Goal: Task Accomplishment & Management: Manage account settings

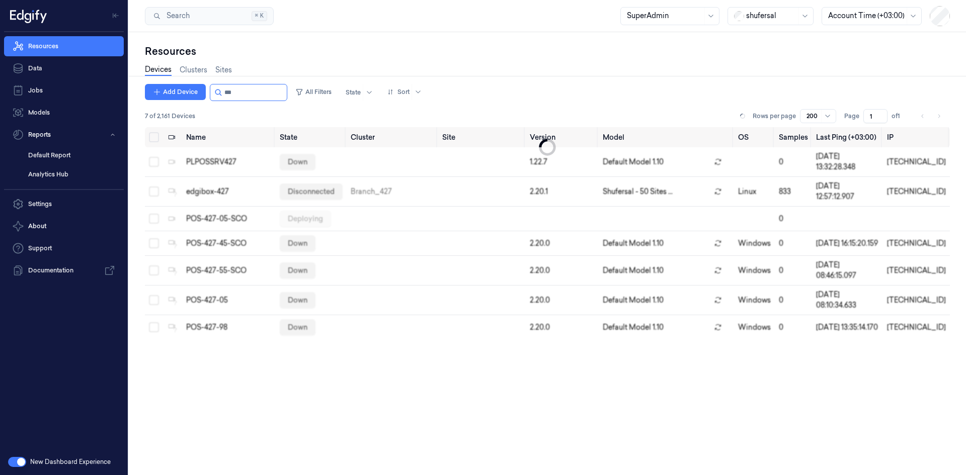
click at [758, 21] on div at bounding box center [771, 16] width 50 height 11
click at [234, 90] on input "string" at bounding box center [254, 92] width 60 height 16
click at [46, 70] on link "Data" at bounding box center [64, 68] width 120 height 20
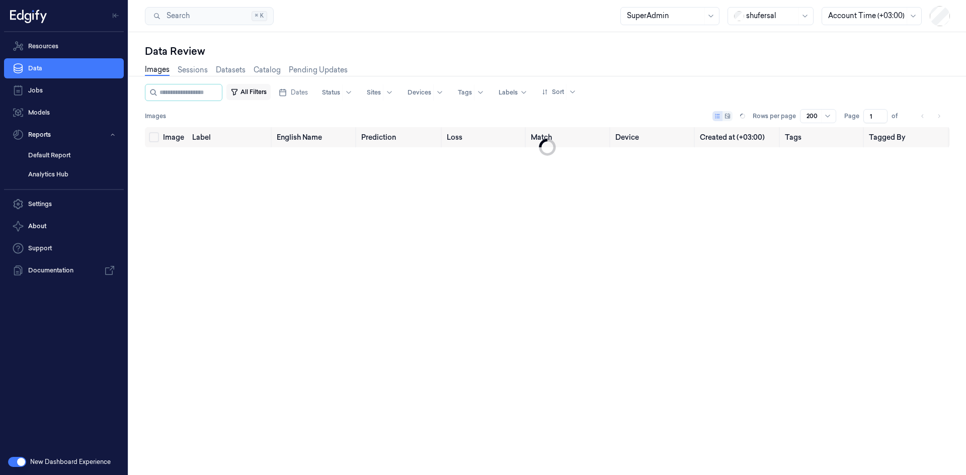
click at [266, 94] on button "All Filters" at bounding box center [248, 92] width 44 height 16
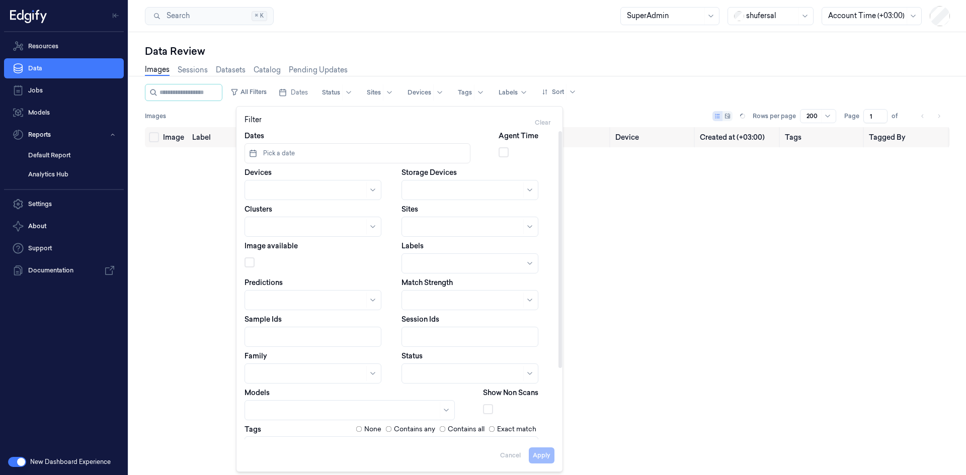
click at [286, 181] on div at bounding box center [312, 190] width 137 height 20
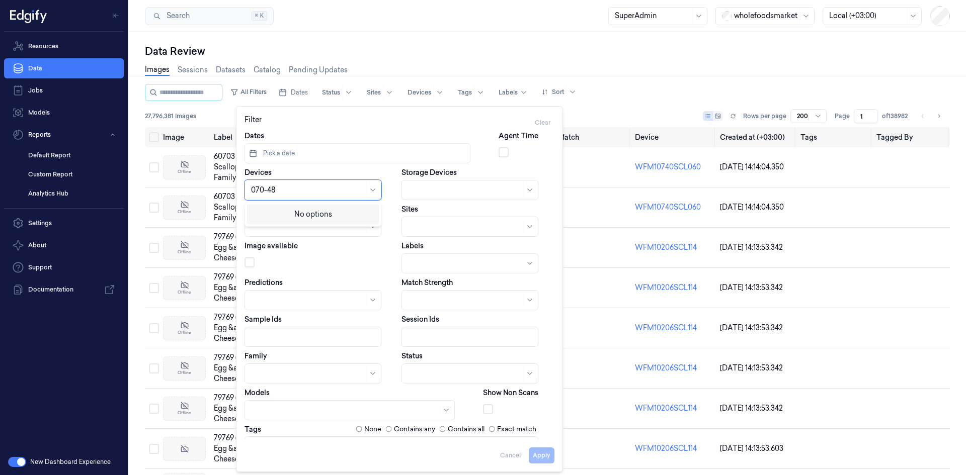
type input "070-48"
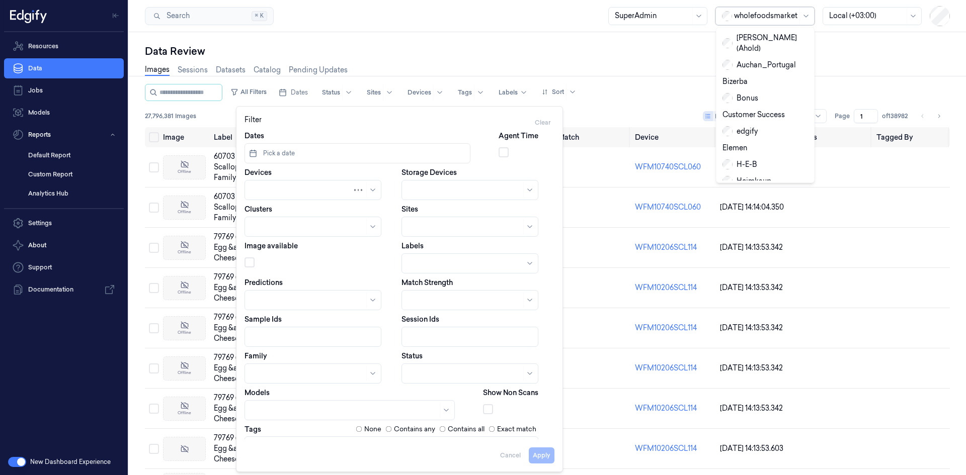
click at [756, 18] on div at bounding box center [765, 16] width 63 height 11
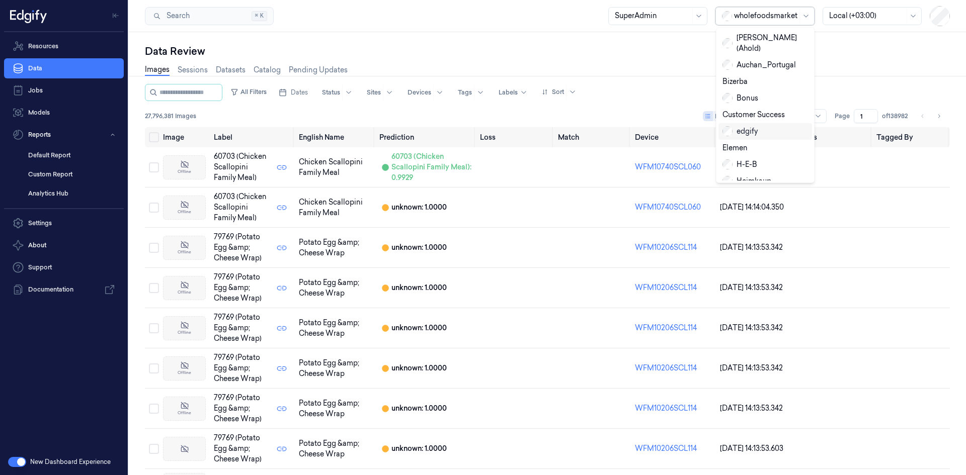
scroll to position [164, 0]
click at [758, 111] on div "shufersal" at bounding box center [744, 116] width 44 height 11
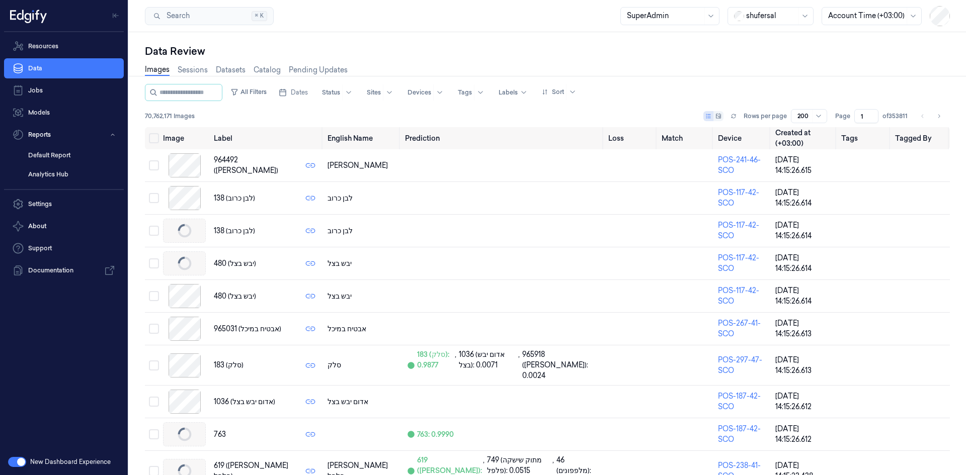
click at [158, 71] on link "Images" at bounding box center [157, 70] width 25 height 12
click at [254, 90] on button "All Filters" at bounding box center [248, 92] width 44 height 16
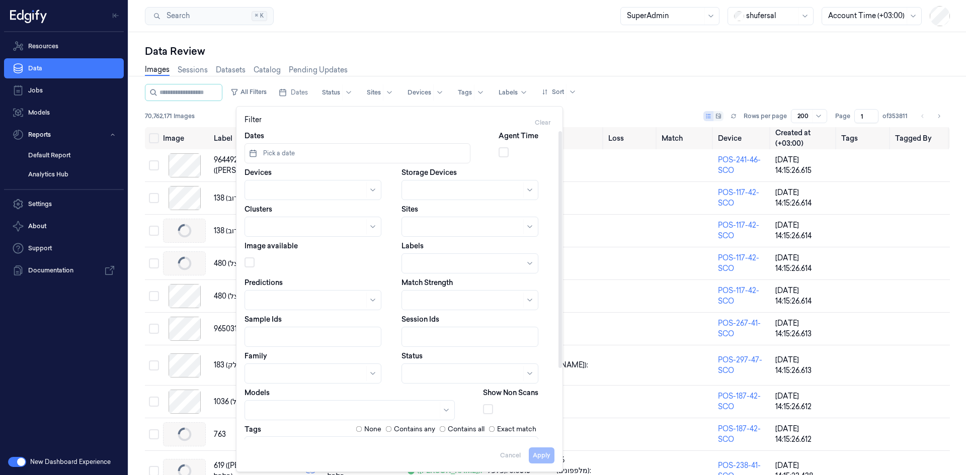
click at [288, 188] on div at bounding box center [307, 190] width 113 height 11
type input "070-*0"
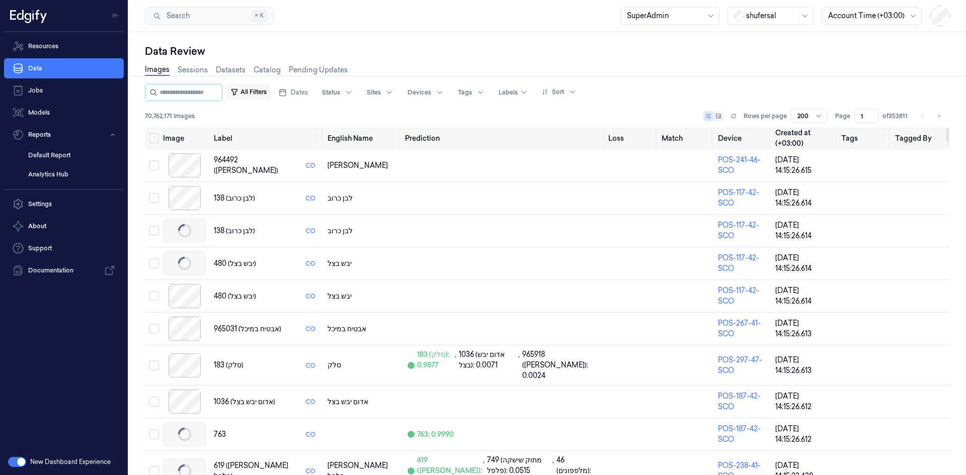
click at [267, 90] on button "All Filters" at bounding box center [248, 92] width 44 height 16
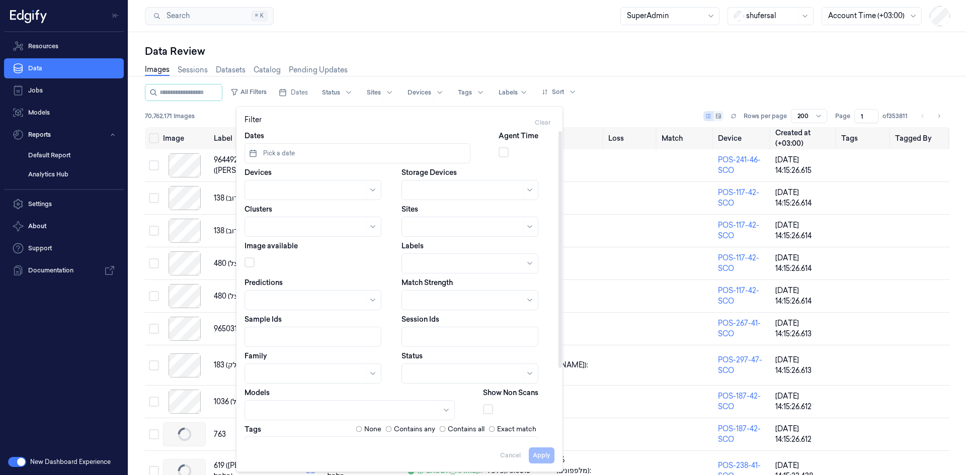
click at [285, 183] on div at bounding box center [312, 190] width 137 height 20
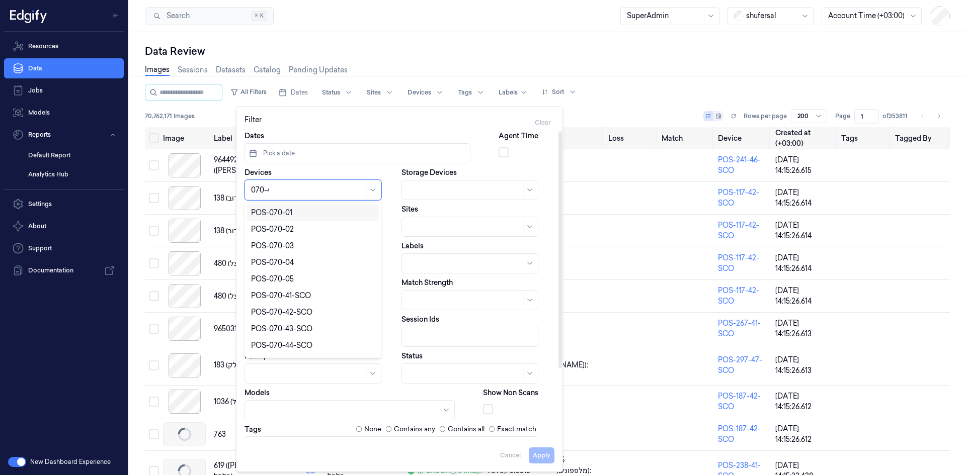
type input "070-48"
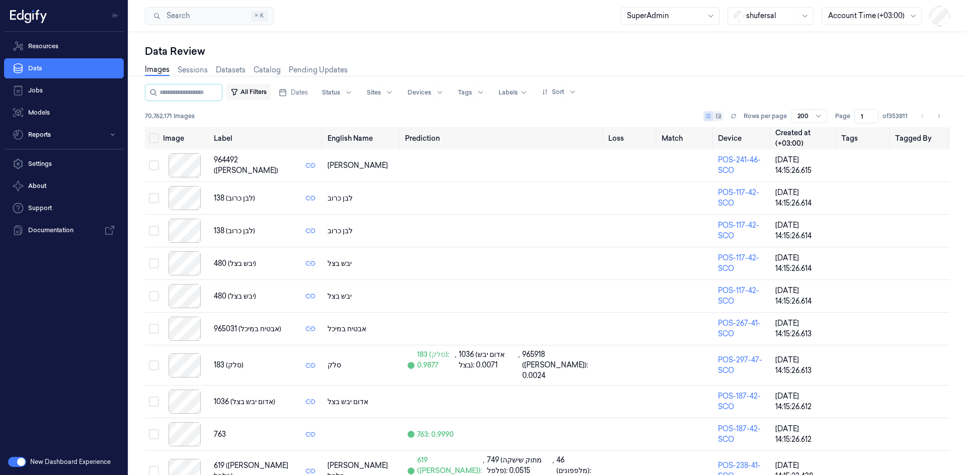
click at [259, 93] on button "All Filters" at bounding box center [248, 92] width 44 height 16
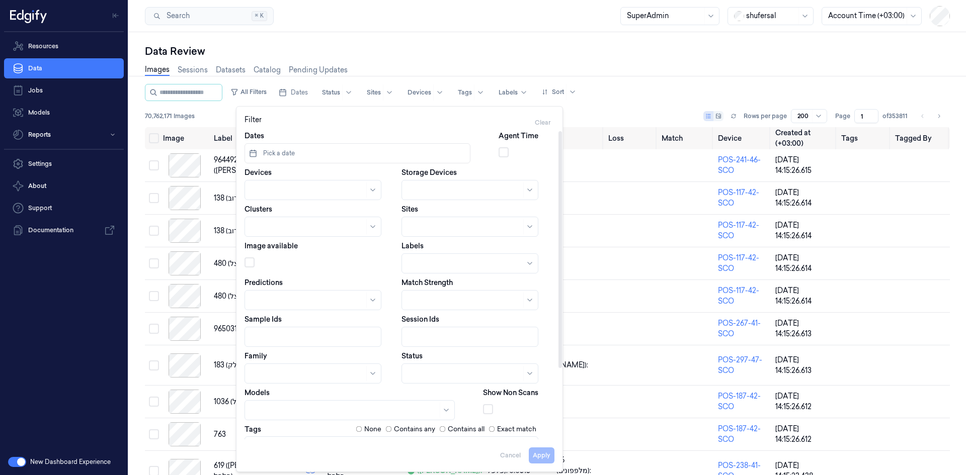
click at [277, 180] on div "Devices" at bounding box center [320, 183] width 153 height 33
click at [278, 189] on div at bounding box center [301, 190] width 101 height 11
type input "070-48"
click at [287, 216] on div "pos-070-48-CSS" at bounding box center [279, 213] width 57 height 11
click at [542, 452] on button "Apply" at bounding box center [542, 456] width 26 height 16
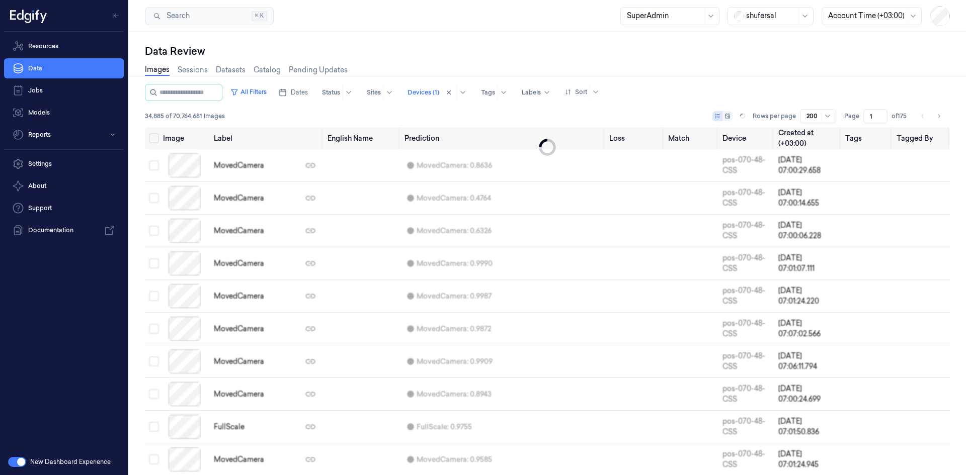
drag, startPoint x: 60, startPoint y: 48, endPoint x: 659, endPoint y: 12, distance: 600.0
click at [60, 48] on link "Resources" at bounding box center [64, 46] width 120 height 20
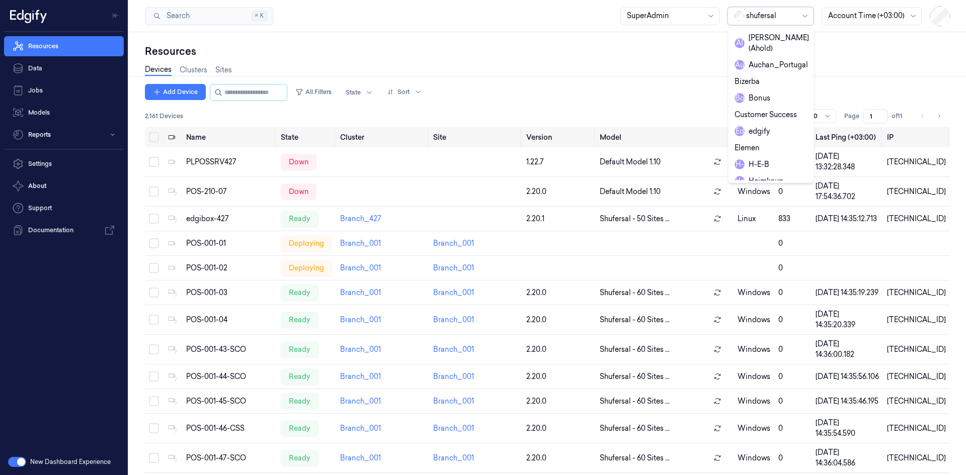
click at [765, 15] on div at bounding box center [771, 16] width 50 height 11
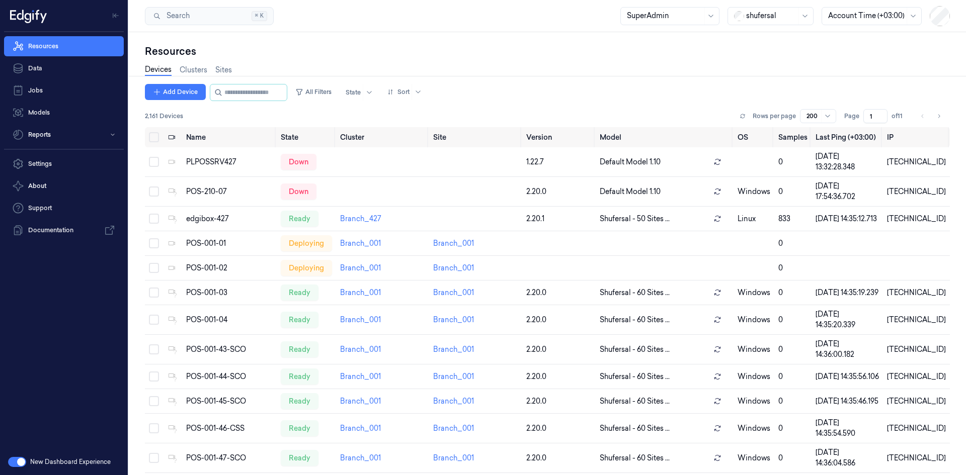
click at [770, 12] on div at bounding box center [771, 16] width 50 height 11
click at [773, 173] on div "wholefoodsmarket" at bounding box center [772, 178] width 77 height 11
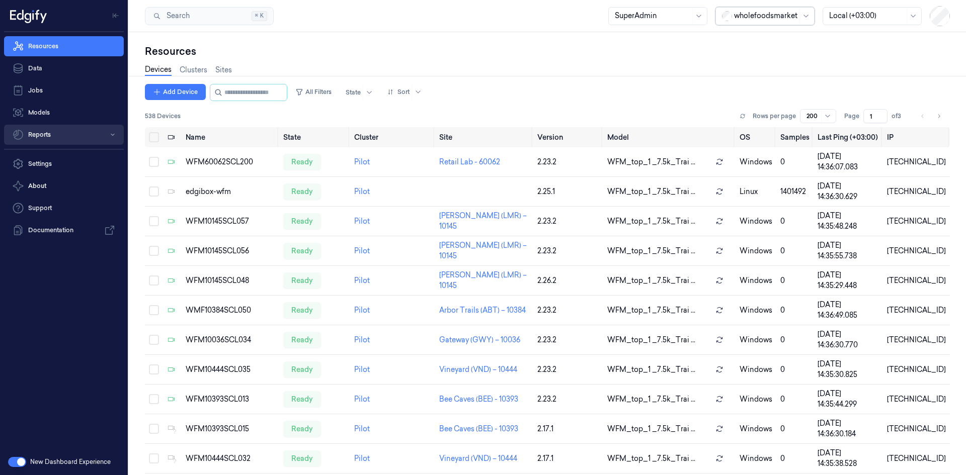
click at [54, 133] on button "Reports" at bounding box center [64, 135] width 120 height 20
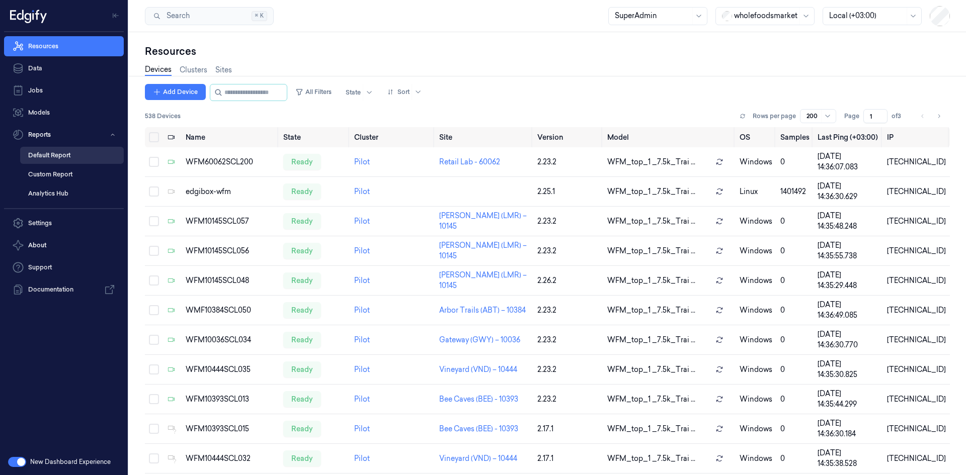
click at [56, 158] on link "Default Report" at bounding box center [72, 155] width 104 height 17
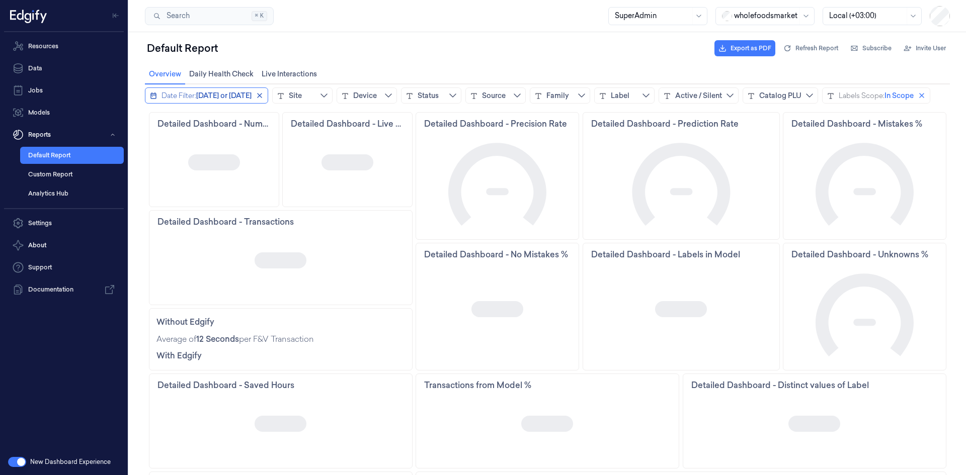
click at [238, 96] on span "Today or yesterday" at bounding box center [223, 96] width 55 height 10
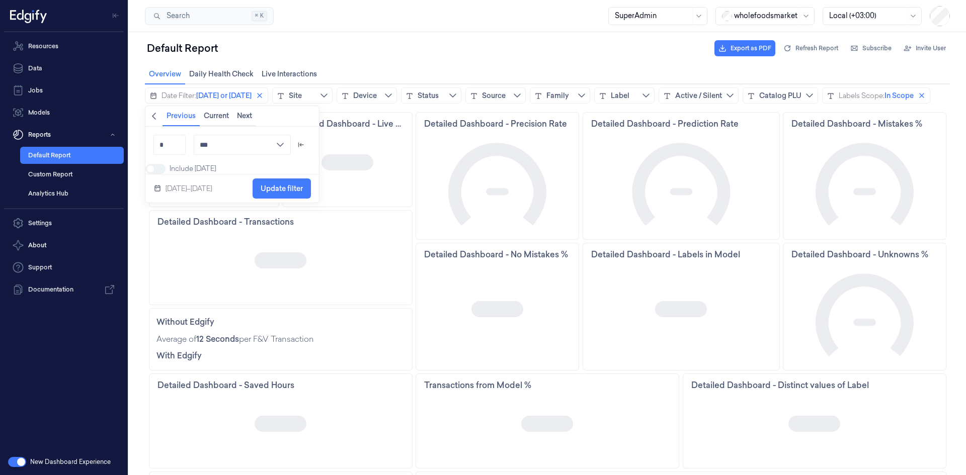
click at [154, 115] on icon "chevronleft icon" at bounding box center [154, 116] width 4 height 7
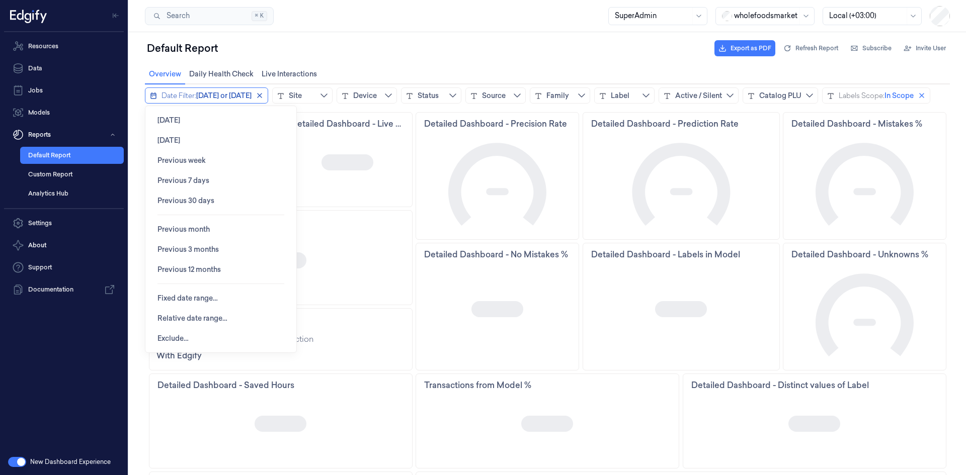
click at [222, 100] on span "Today or yesterday" at bounding box center [223, 96] width 55 height 10
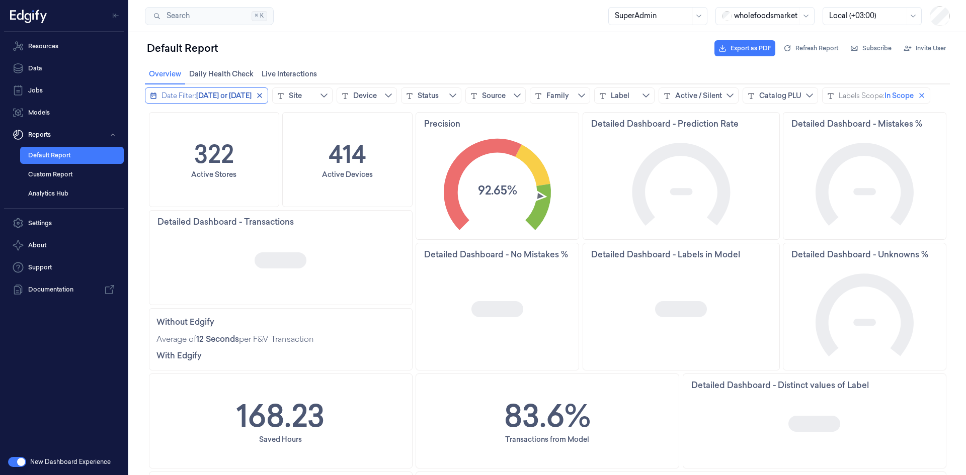
click at [235, 97] on span "Today or yesterday" at bounding box center [223, 96] width 55 height 10
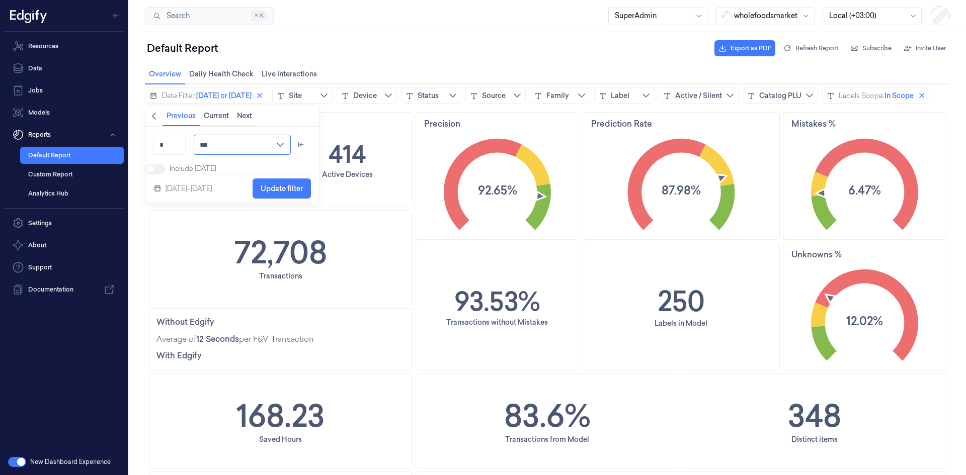
click at [254, 147] on input "***" at bounding box center [242, 145] width 97 height 20
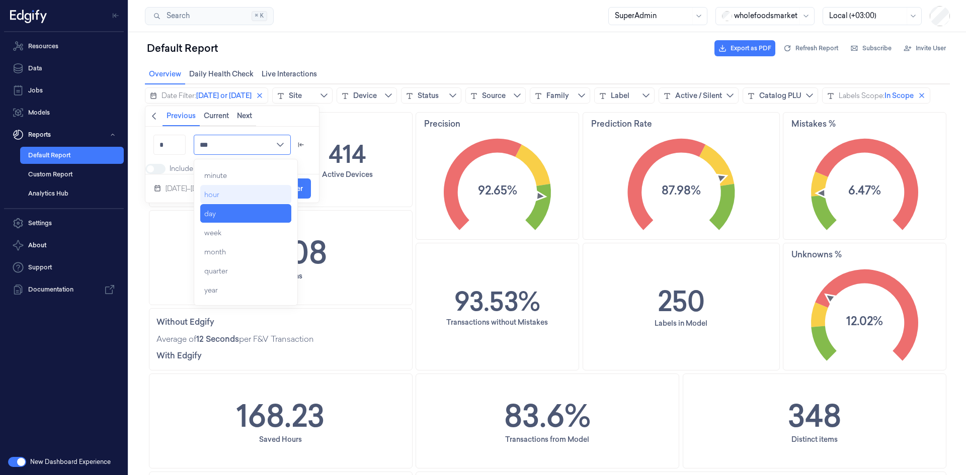
click at [221, 189] on div "hour" at bounding box center [245, 195] width 91 height 18
type input "****"
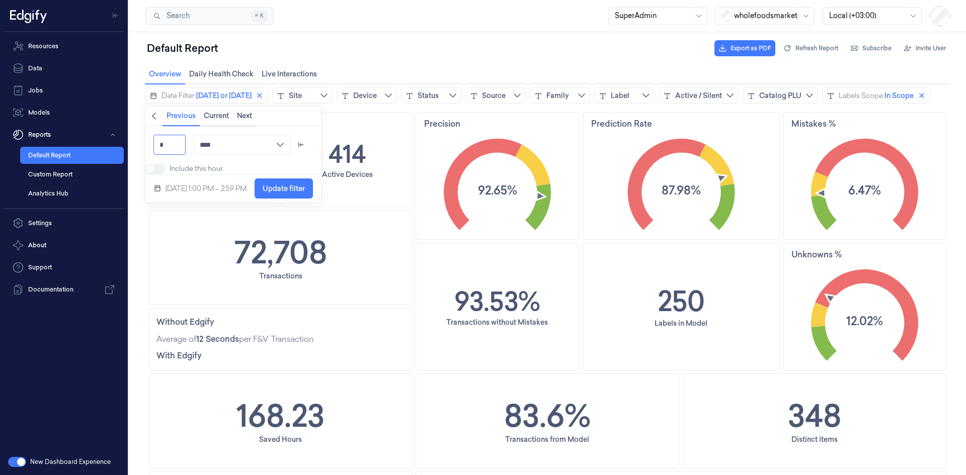
click at [171, 149] on input "*" at bounding box center [169, 145] width 32 height 20
type input "*"
type input "*****"
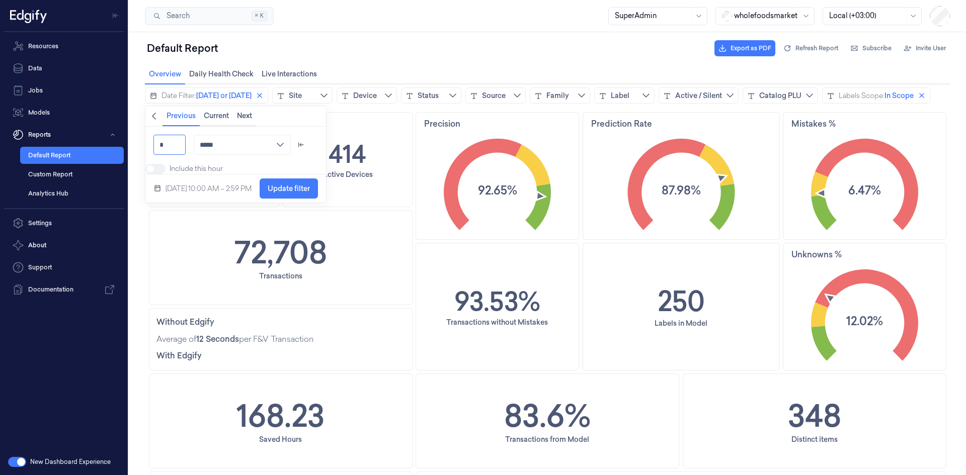
type input "*"
click at [282, 161] on div "* ***** minutes hours days weeks months quarters years" at bounding box center [235, 145] width 181 height 36
click at [304, 193] on span "Update filter" at bounding box center [289, 189] width 42 height 8
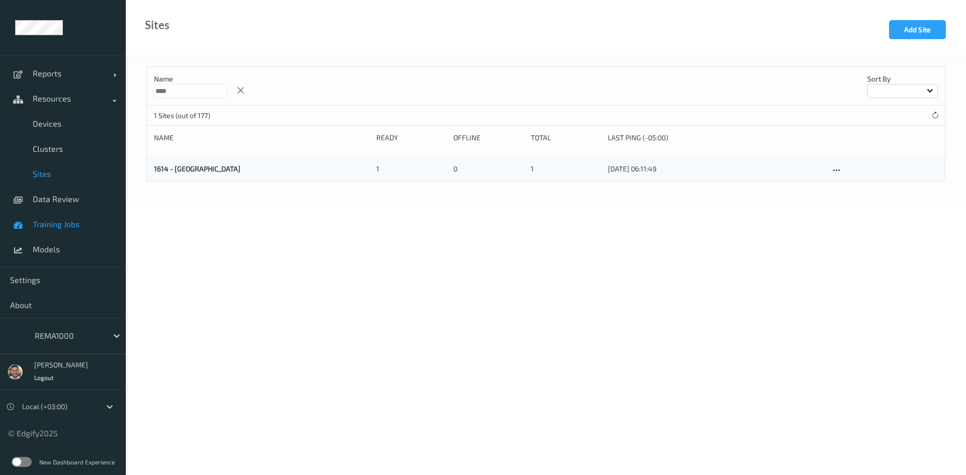
click at [63, 225] on span "Training Jobs" at bounding box center [74, 224] width 83 height 10
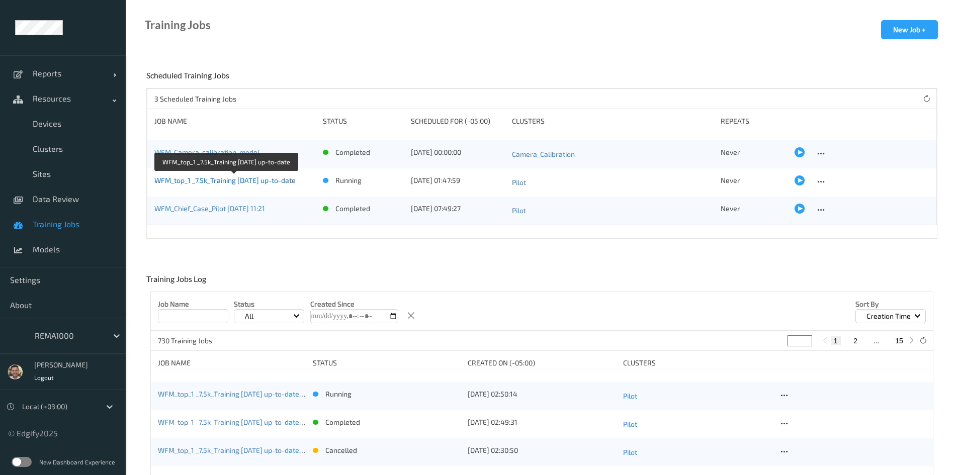
click at [196, 182] on link "WFM_top_1 _7.5k_Training [DATE] up-to-date" at bounding box center [224, 180] width 141 height 9
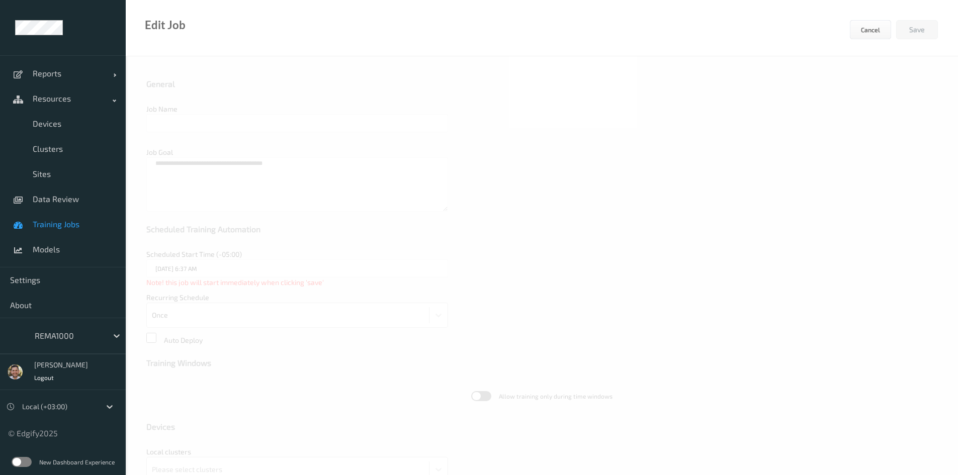
type input "WFM_top_1 _7.5k_Training [DATE] up-to-date"
type textarea "**********"
type input "[DATE] 1:47 AM"
type input "edgify/edgify-worker-cuda:[DATE]"
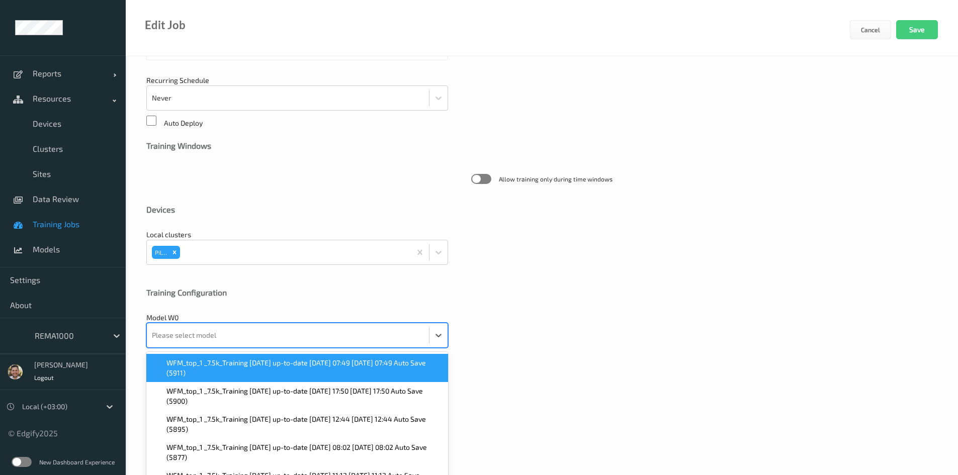
click at [196, 339] on div at bounding box center [288, 335] width 272 height 20
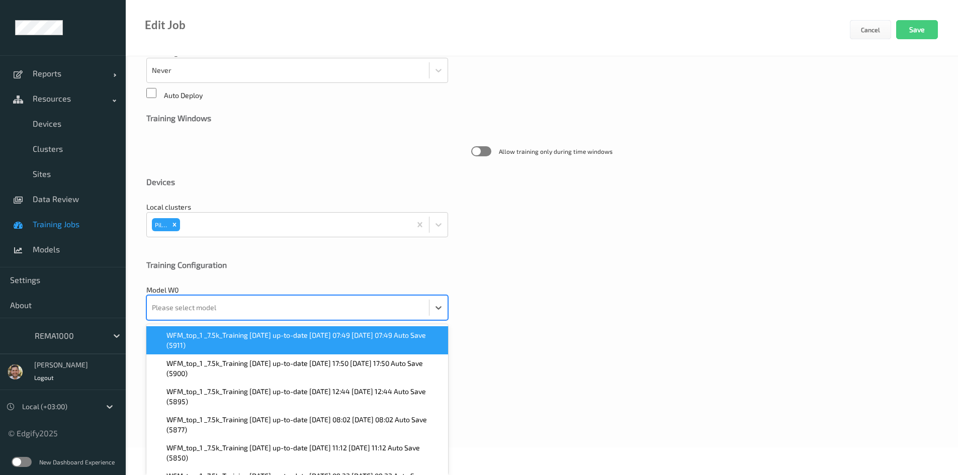
click at [197, 334] on span "WFM_top_1 _7.5k_Training [DATE] up-to-date [DATE] 07:49 [DATE] 07:49 Auto Save …" at bounding box center [304, 340] width 276 height 20
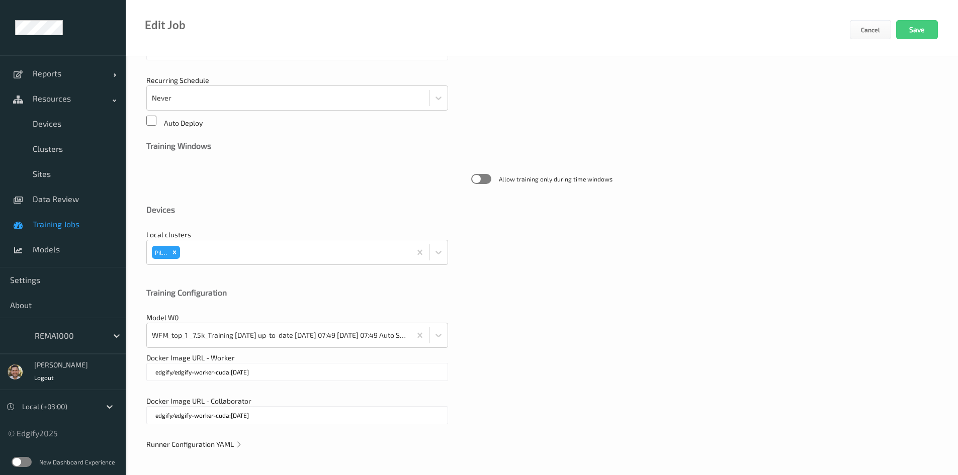
click at [181, 445] on span "Runner Configuration YAML" at bounding box center [194, 444] width 96 height 9
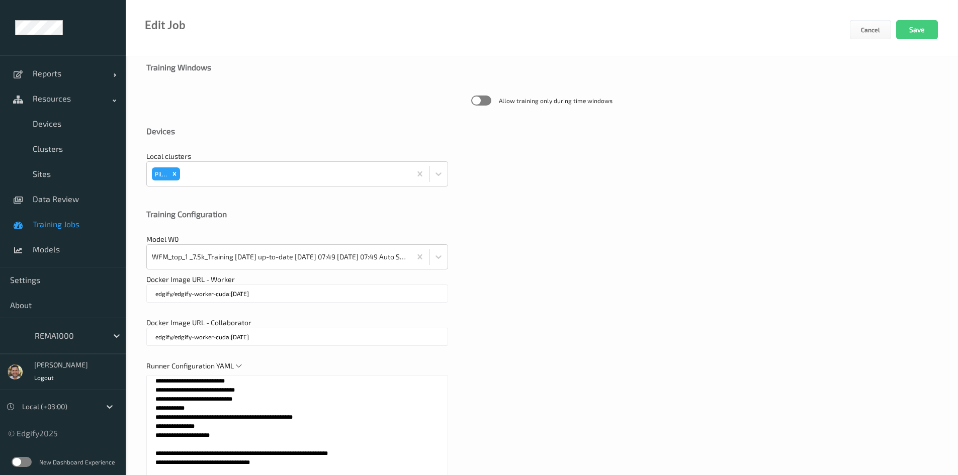
scroll to position [469, 0]
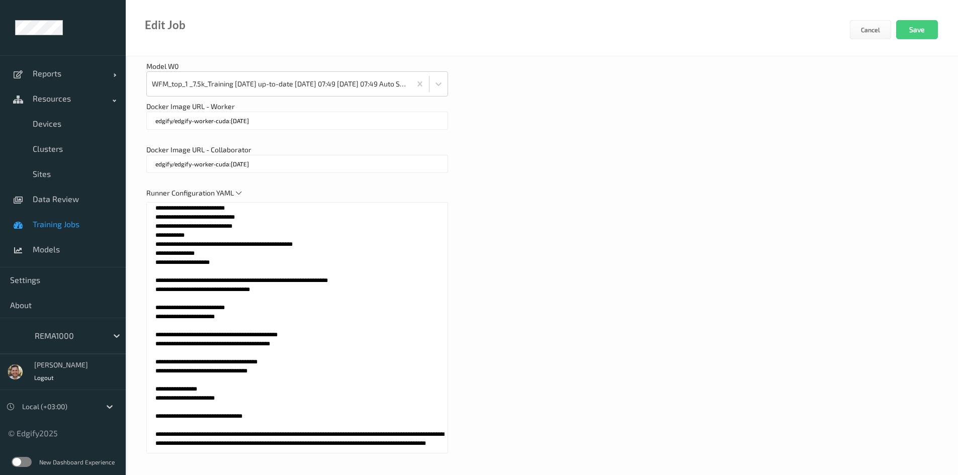
drag, startPoint x: 309, startPoint y: 330, endPoint x: 308, endPoint y: 335, distance: 5.7
click at [310, 330] on textarea at bounding box center [297, 327] width 302 height 251
click at [285, 337] on textarea at bounding box center [297, 327] width 302 height 251
click at [300, 336] on textarea at bounding box center [297, 327] width 302 height 251
click at [295, 348] on textarea at bounding box center [297, 327] width 302 height 251
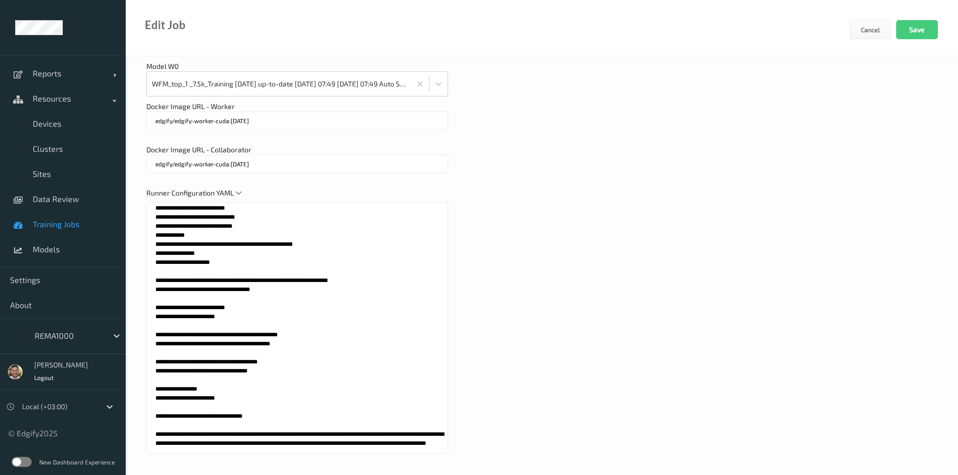
click at [299, 334] on textarea at bounding box center [297, 327] width 302 height 251
click at [291, 342] on textarea at bounding box center [297, 327] width 302 height 251
type textarea "**********"
click at [655, 339] on div "Runner Configuration YAML" at bounding box center [541, 326] width 791 height 276
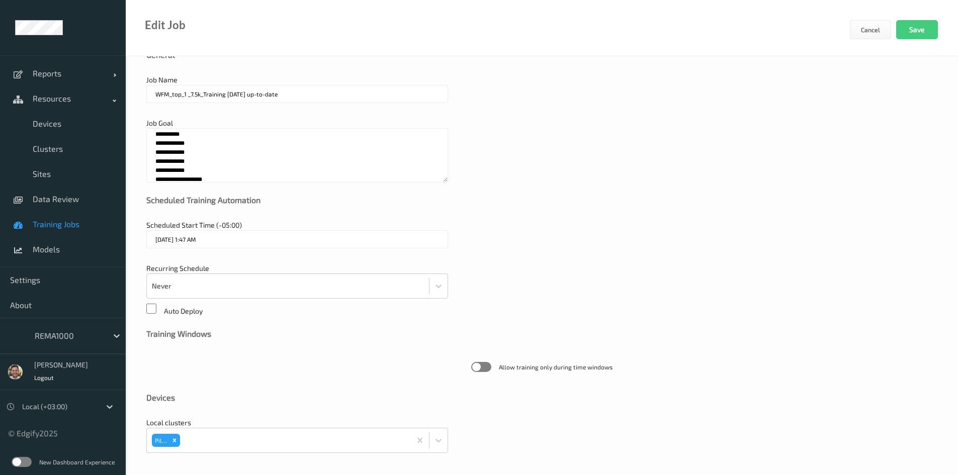
scroll to position [0, 0]
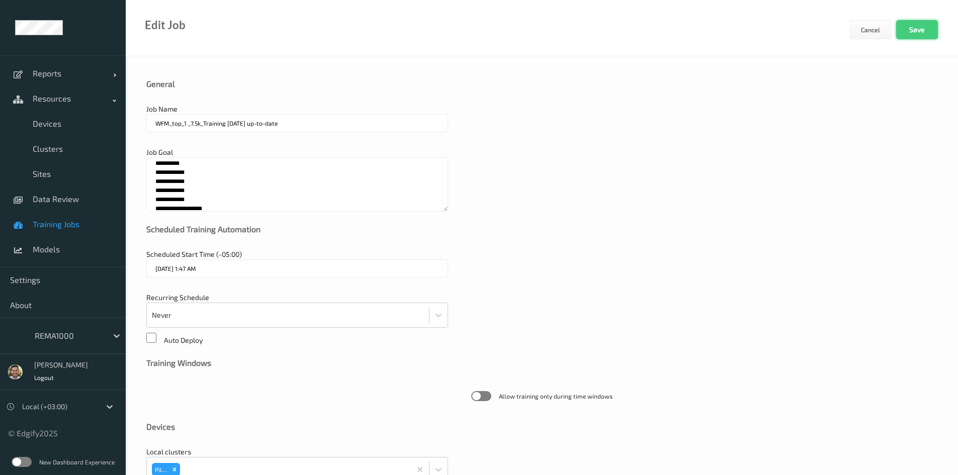
click at [909, 34] on button "Save" at bounding box center [917, 29] width 42 height 19
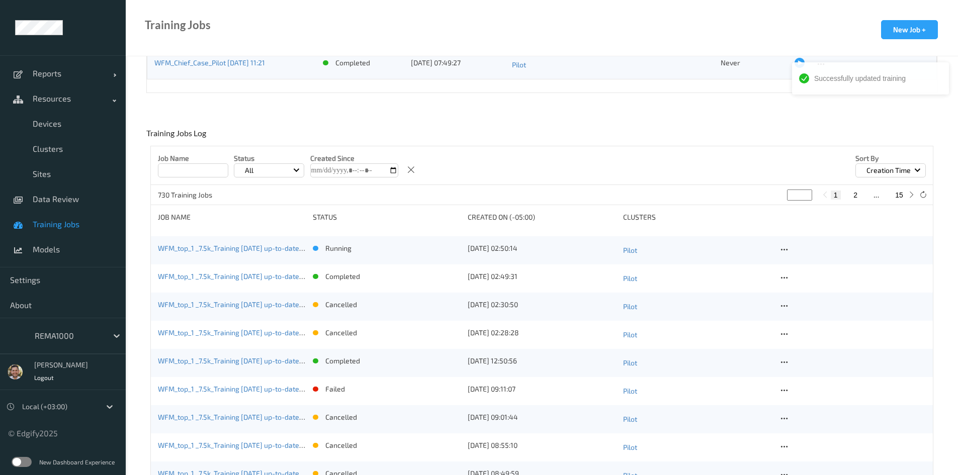
scroll to position [151, 0]
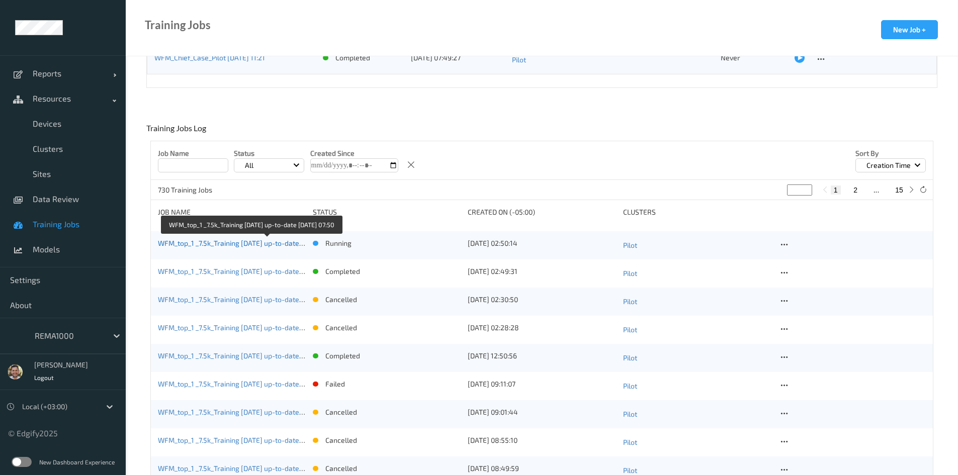
click at [227, 243] on link "WFM_top_1 _7.5k_Training [DATE] up-to-date [DATE] 07:50" at bounding box center [249, 243] width 183 height 9
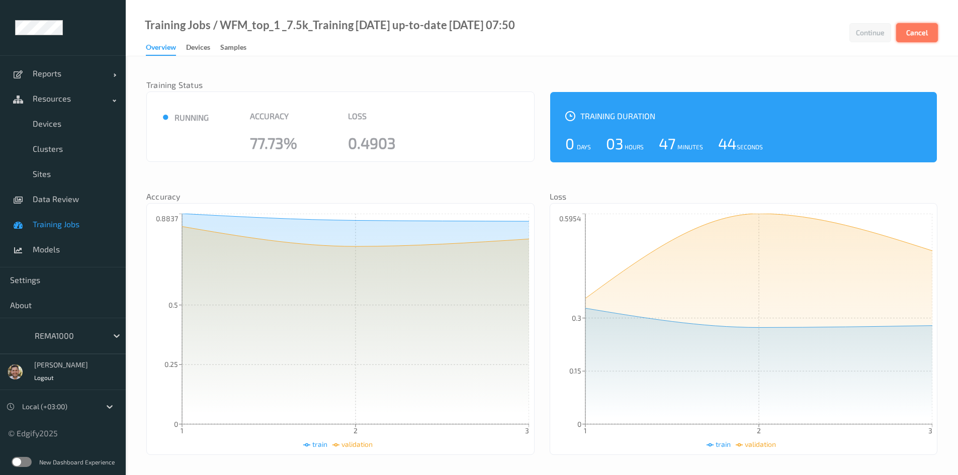
click at [915, 37] on button "Cancel" at bounding box center [917, 32] width 42 height 19
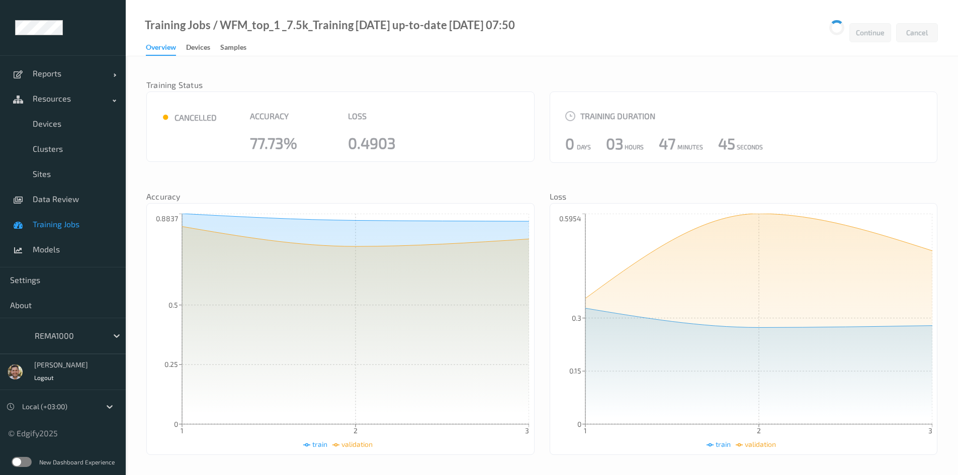
click at [57, 226] on span "Training Jobs" at bounding box center [74, 224] width 83 height 10
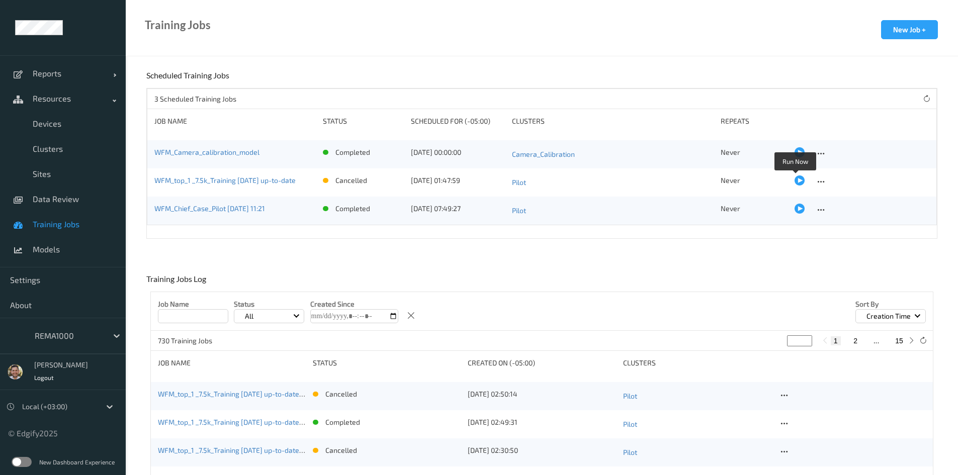
click at [799, 183] on div at bounding box center [800, 181] width 10 height 10
